Goal: Task Accomplishment & Management: Use online tool/utility

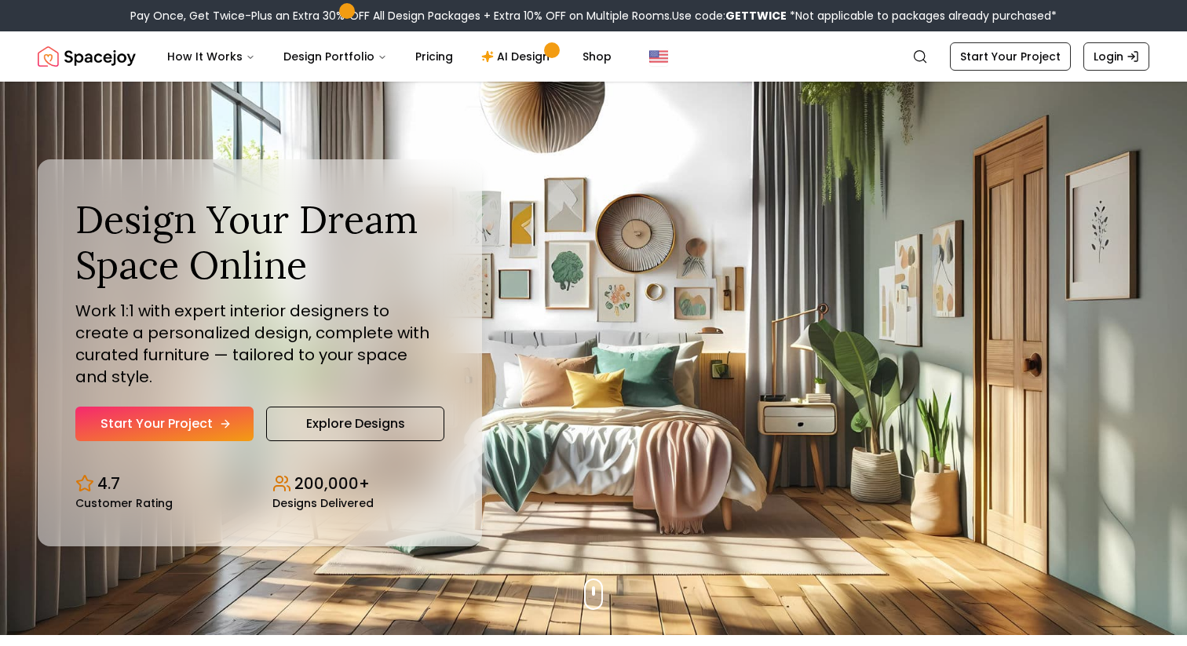
click at [219, 418] on icon "Hero section" at bounding box center [225, 424] width 13 height 13
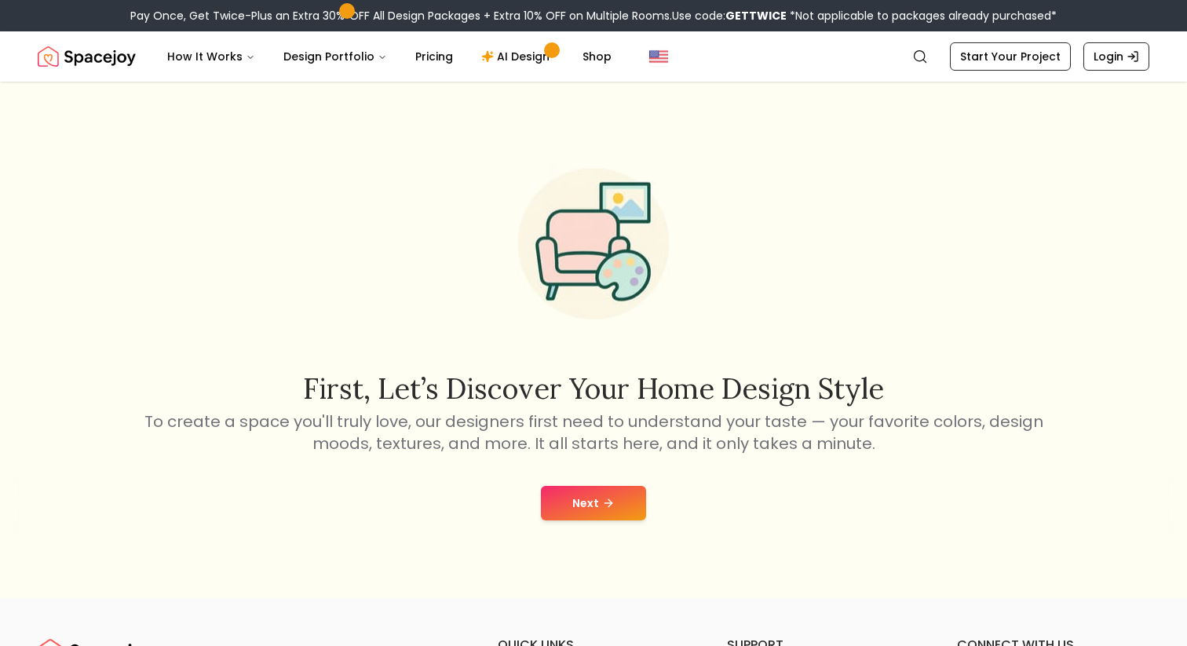
click at [617, 506] on button "Next" at bounding box center [593, 503] width 105 height 35
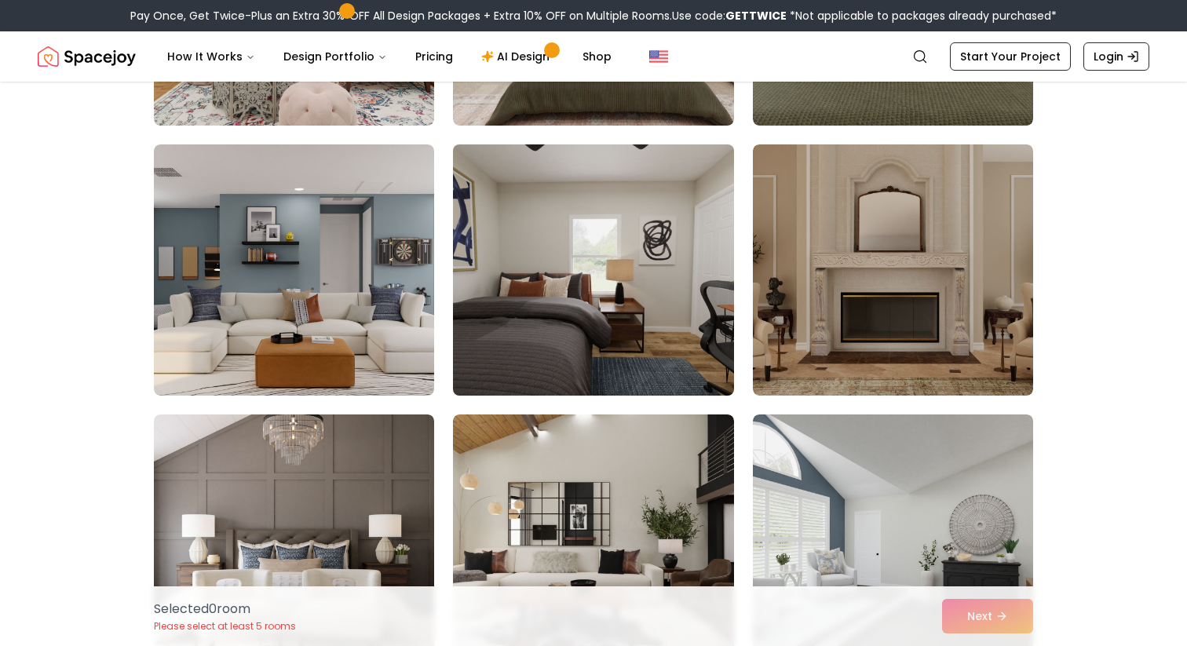
scroll to position [2502, 0]
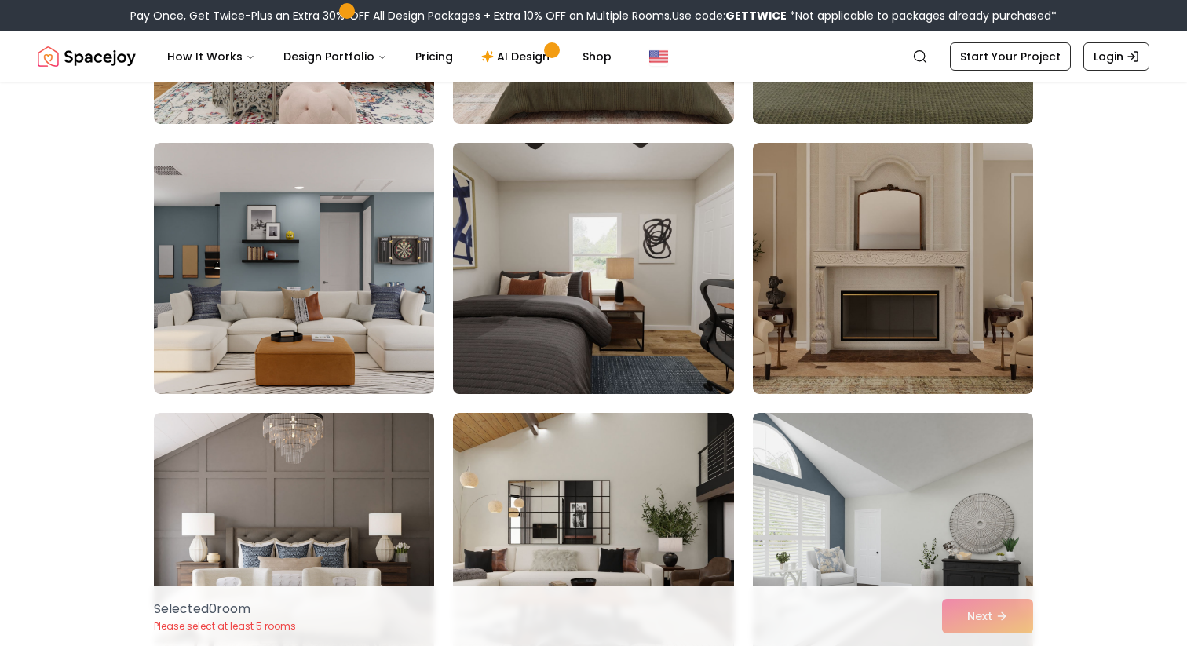
click at [617, 254] on img at bounding box center [593, 269] width 294 height 264
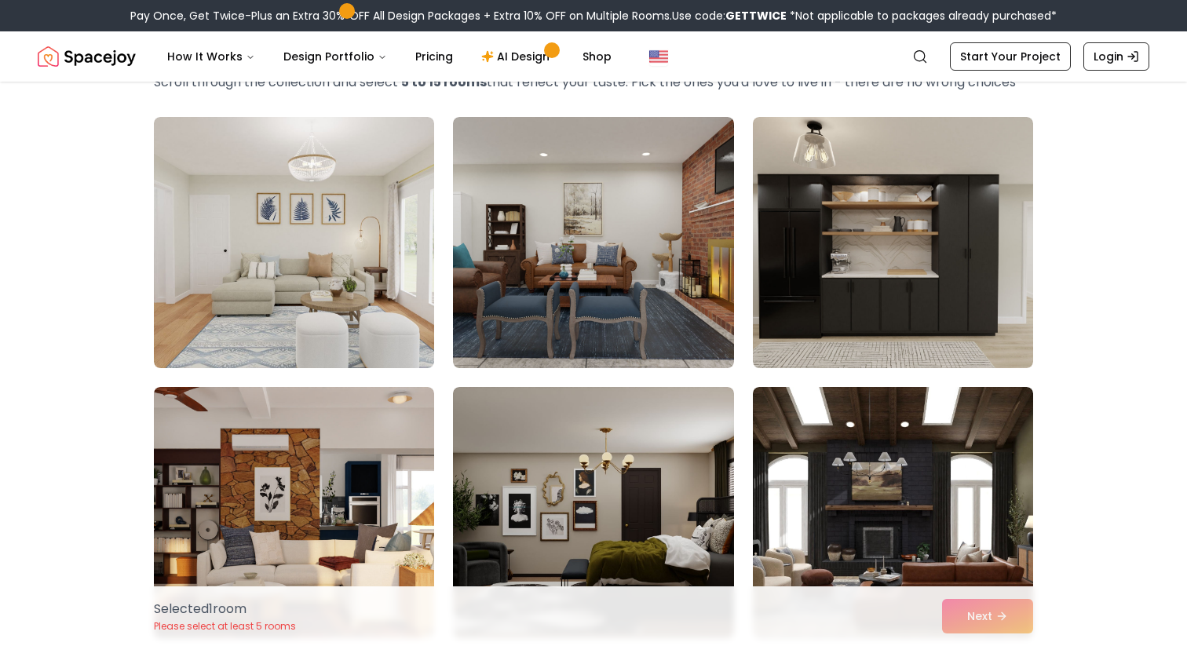
scroll to position [0, 0]
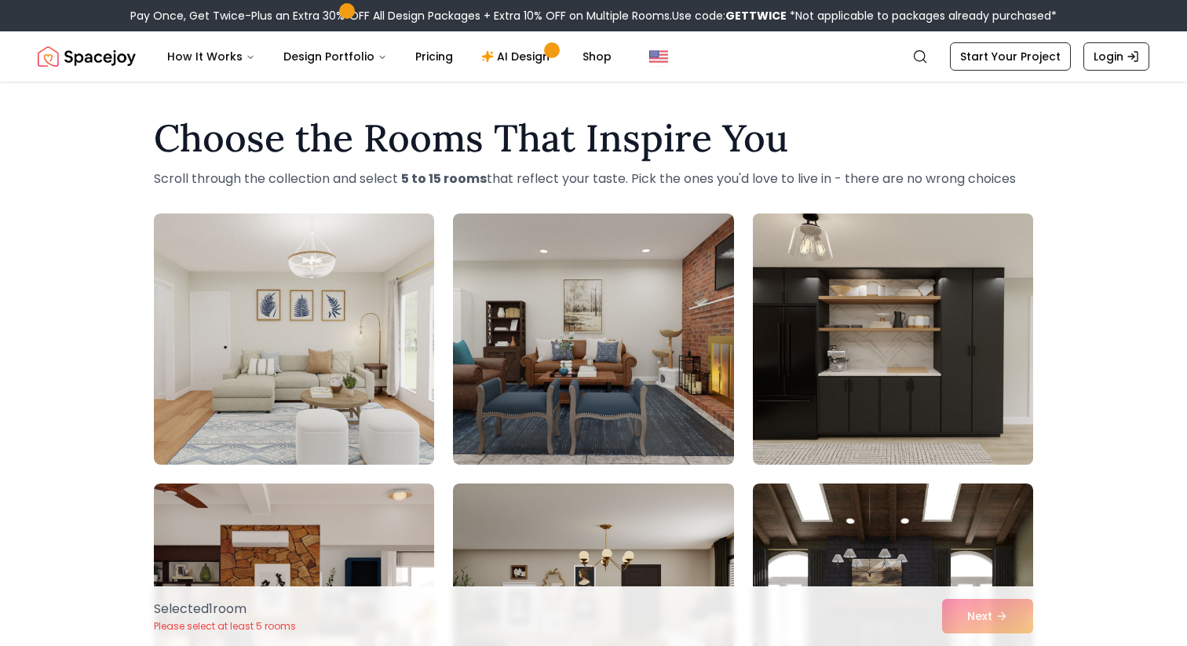
click at [884, 338] on img at bounding box center [893, 339] width 294 height 264
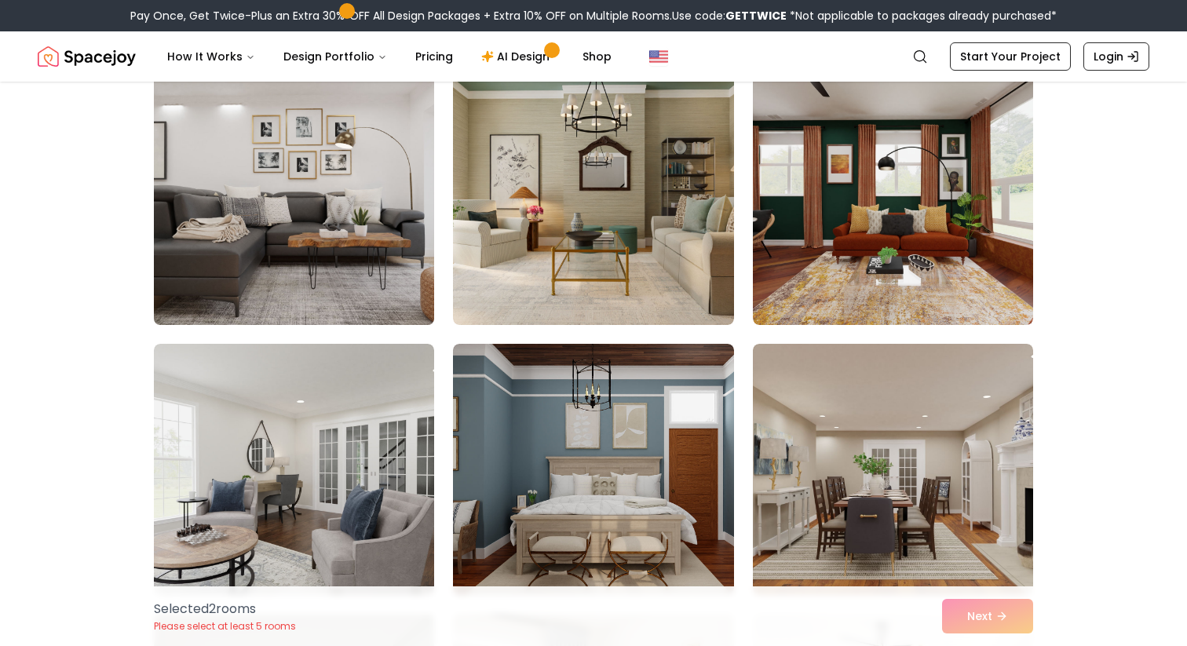
click at [225, 229] on img at bounding box center [294, 200] width 294 height 264
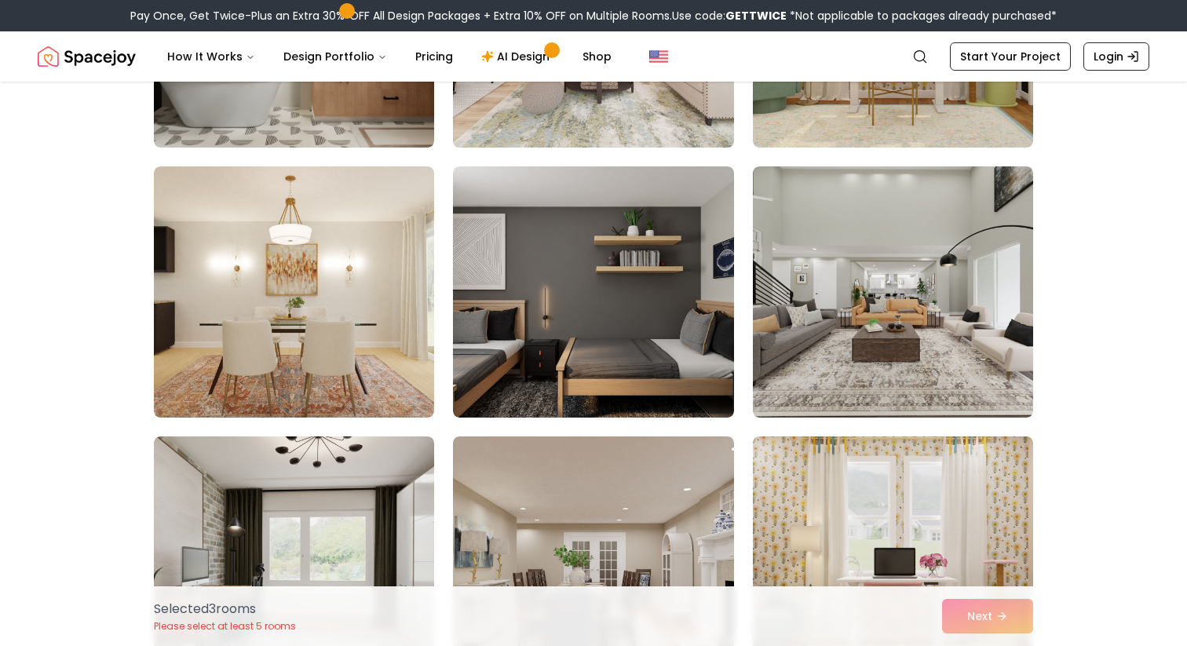
scroll to position [3286, 0]
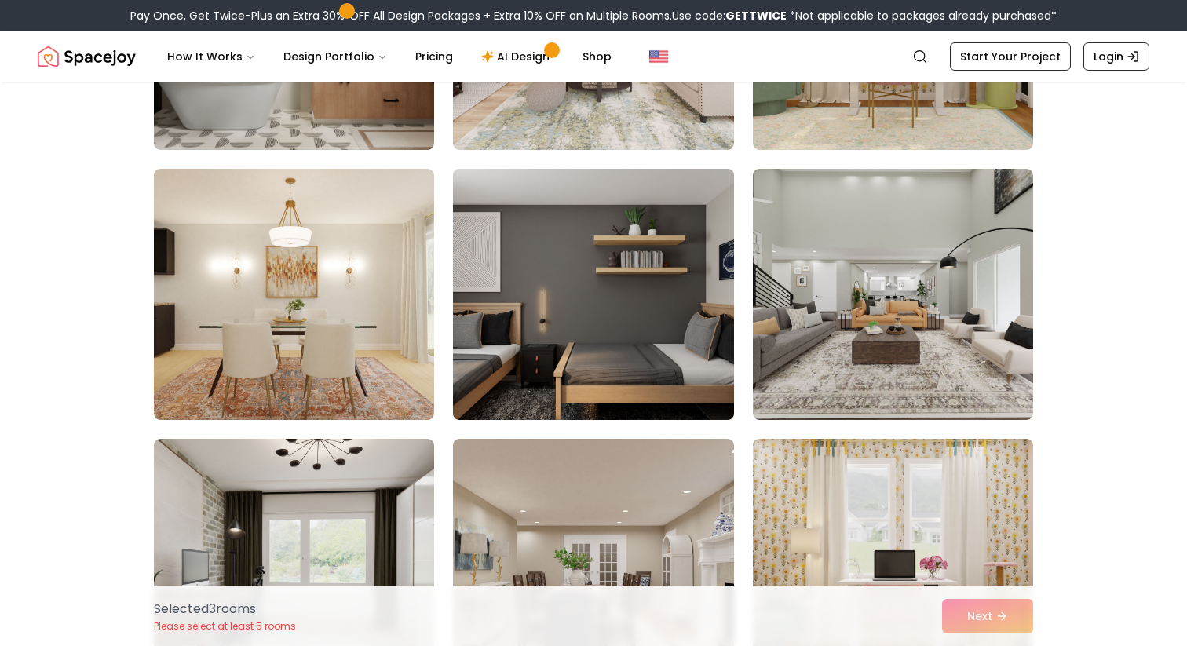
click at [587, 302] on img at bounding box center [593, 295] width 294 height 264
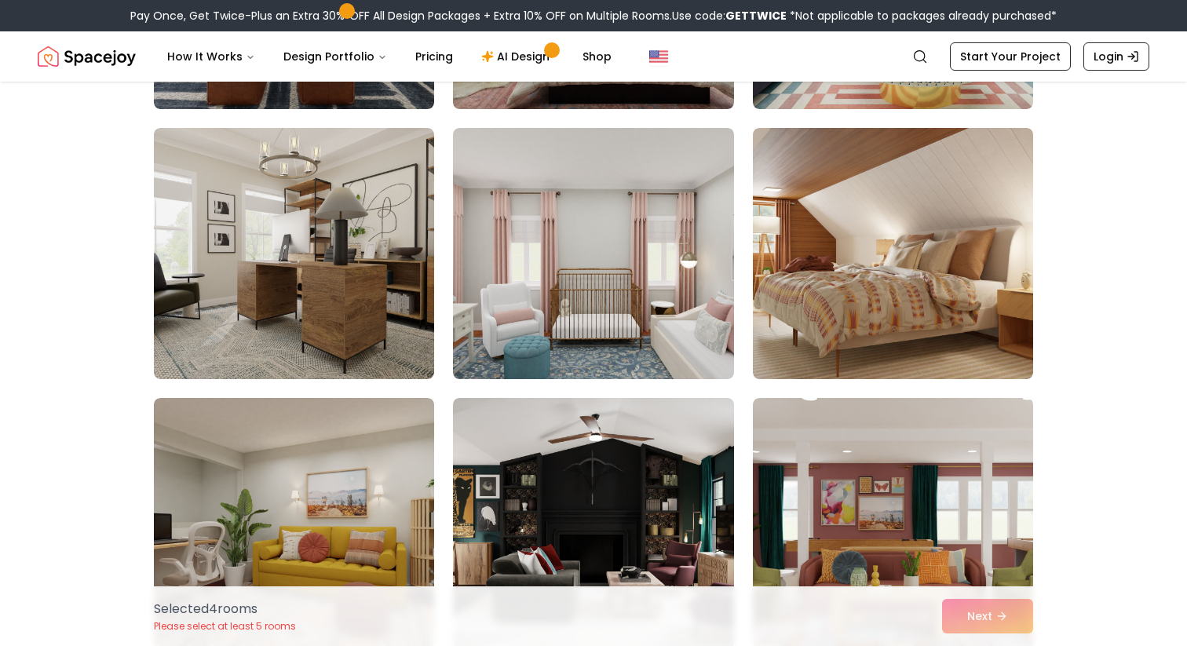
scroll to position [4469, 0]
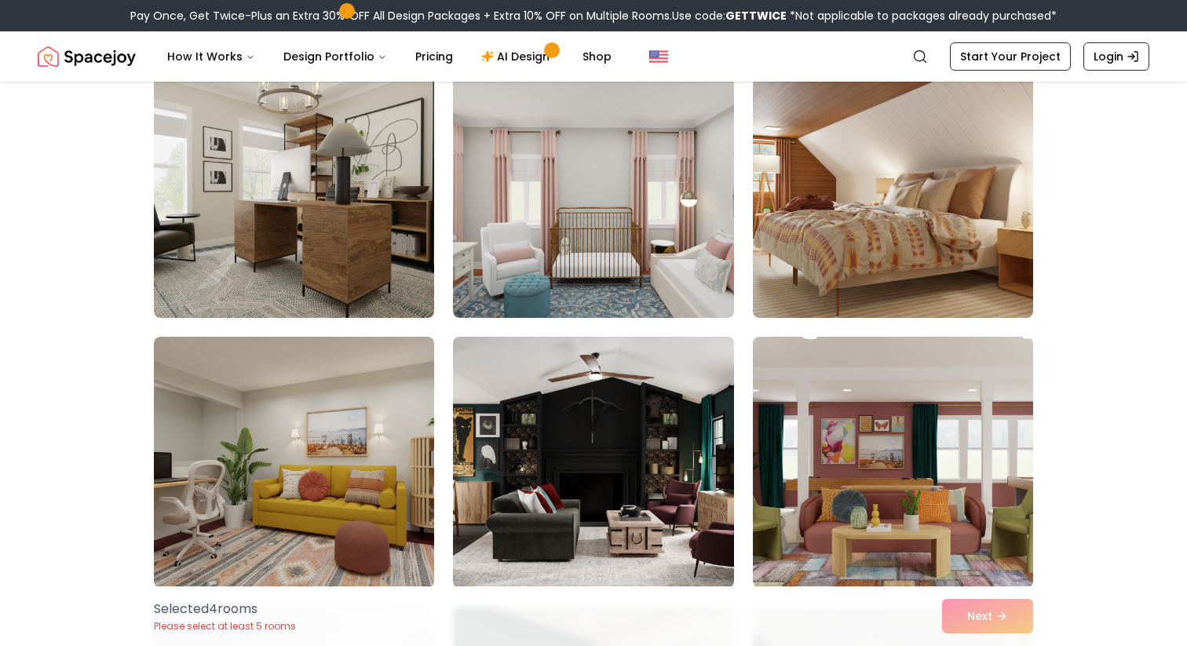
click at [350, 225] on img at bounding box center [294, 192] width 294 height 264
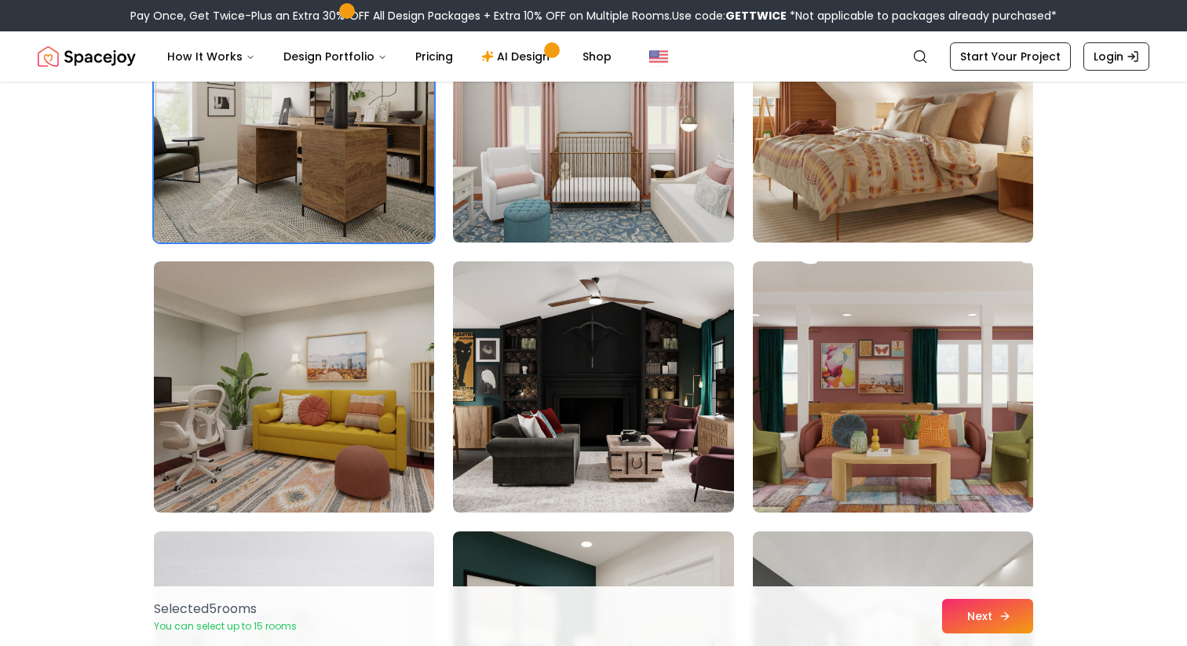
click at [989, 627] on button "Next" at bounding box center [987, 616] width 91 height 35
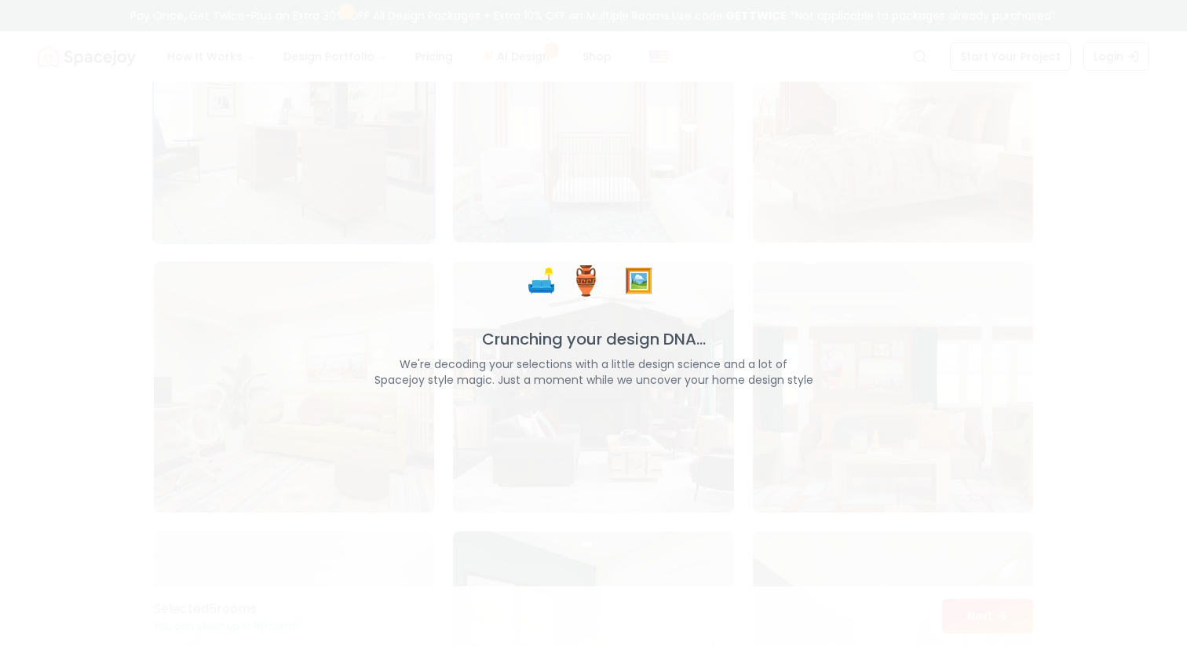
scroll to position [4544, 0]
